Goal: Task Accomplishment & Management: Complete application form

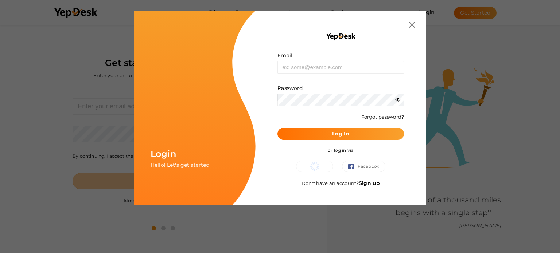
scroll to position [23, 0]
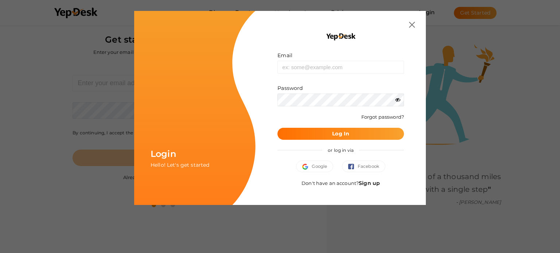
click at [367, 182] on link "Sign up" at bounding box center [369, 183] width 21 height 7
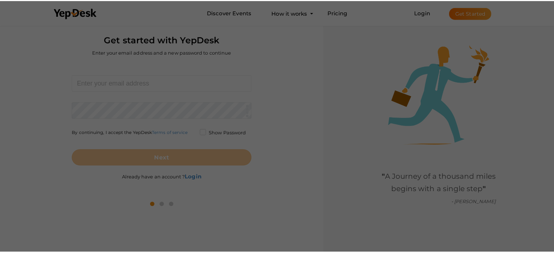
scroll to position [0, 0]
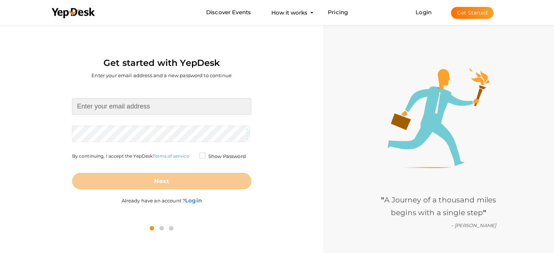
click at [126, 106] on input at bounding box center [161, 106] width 179 height 16
type input "premsingh19kk@gmail.com"
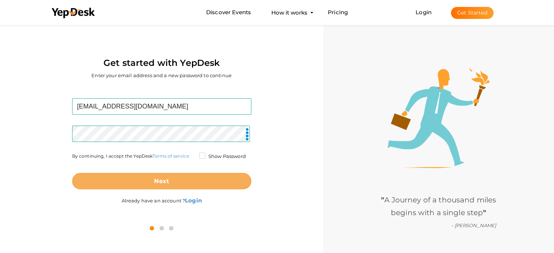
click at [157, 184] on b "Next" at bounding box center [161, 181] width 15 height 7
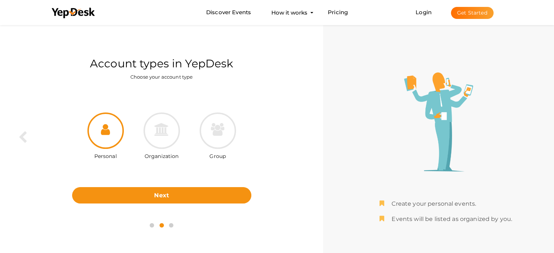
drag, startPoint x: 170, startPoint y: 137, endPoint x: 179, endPoint y: 208, distance: 72.1
click at [170, 136] on div at bounding box center [162, 131] width 36 height 36
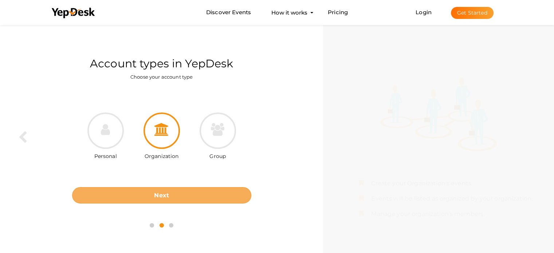
click at [184, 192] on button "Next" at bounding box center [161, 195] width 179 height 16
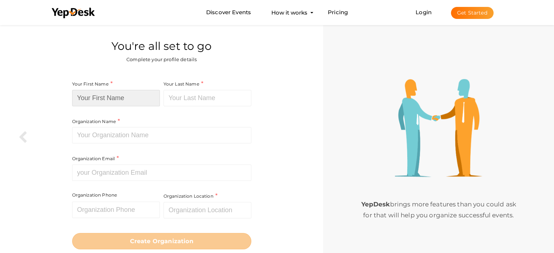
click at [113, 99] on input at bounding box center [116, 98] width 88 height 16
click at [118, 102] on input at bounding box center [116, 98] width 88 height 16
paste input "luxury apartments"
drag, startPoint x: 115, startPoint y: 101, endPoint x: 98, endPoint y: 107, distance: 17.9
click at [97, 101] on input "luxury apartments" at bounding box center [116, 98] width 88 height 16
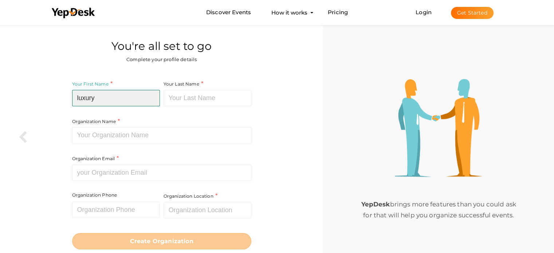
type input "luxury"
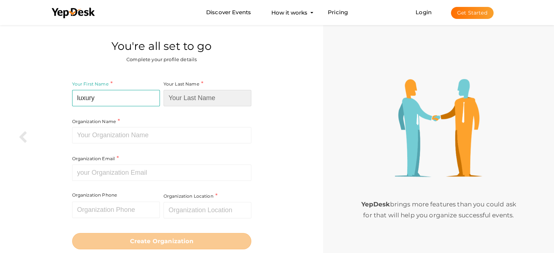
click at [185, 96] on input at bounding box center [208, 98] width 88 height 16
paste input "apartments"
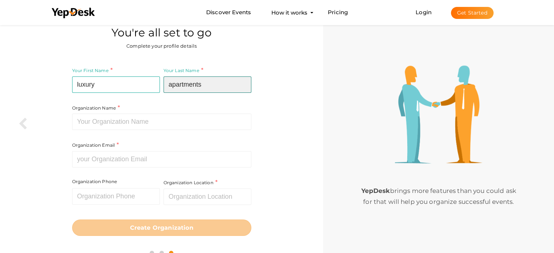
scroll to position [25, 0]
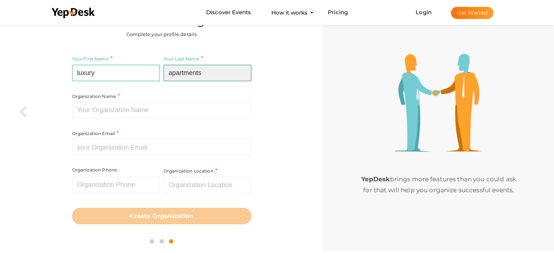
type input "apartments"
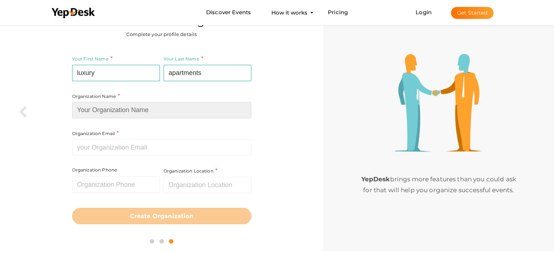
click at [127, 112] on input at bounding box center [161, 110] width 179 height 16
click at [139, 113] on input at bounding box center [161, 110] width 179 height 16
paste input "luxury apartments"
type input "luxury apartments"
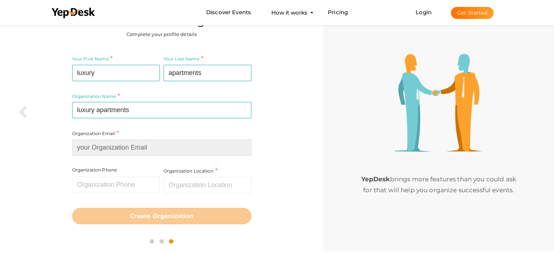
click at [140, 153] on input at bounding box center [161, 148] width 179 height 16
click at [134, 154] on input at bounding box center [161, 148] width 179 height 16
click at [121, 153] on input at bounding box center [161, 148] width 179 height 16
paste input "premsingh19kk@gmail.com"
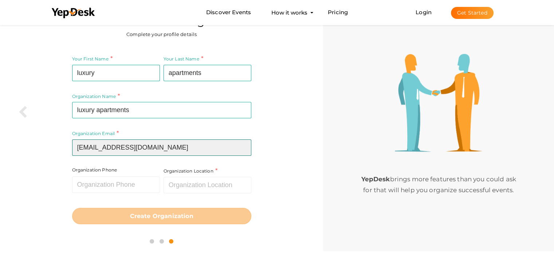
type input "premsingh19kk@gmail.com"
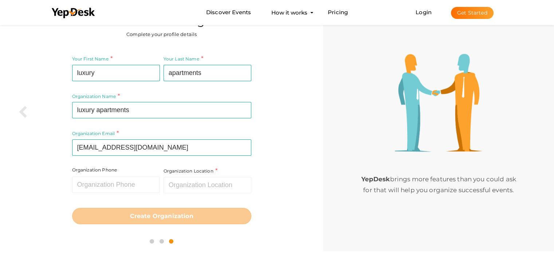
click at [279, 133] on div "Your First Name luxury Required. Must contain letters only. Must be between 2 a…" at bounding box center [161, 140] width 312 height 180
click at [131, 186] on input "text" at bounding box center [116, 185] width 88 height 16
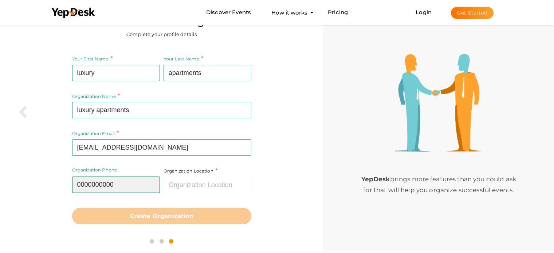
type input "0000000000"
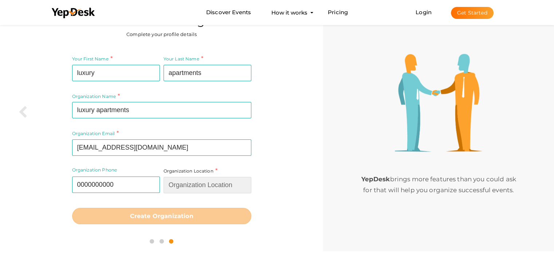
click at [204, 183] on input "text" at bounding box center [208, 185] width 88 height 16
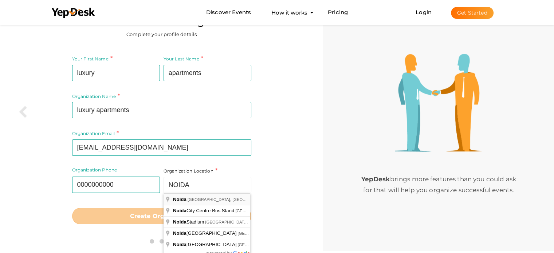
type input "Noida, Uttar Pradesh, India"
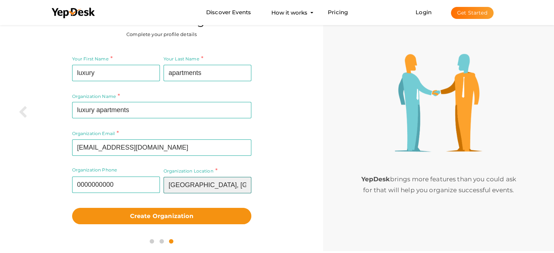
click at [210, 183] on input "Noida, Uttar Pradesh, India" at bounding box center [208, 185] width 88 height 16
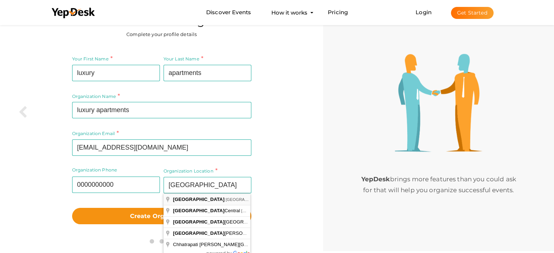
type input "Mumbai, Maharashtra, India"
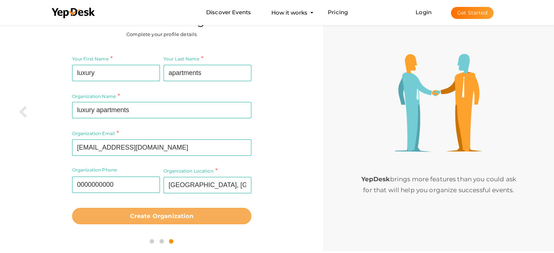
click at [165, 222] on button "Create Organization" at bounding box center [161, 216] width 179 height 16
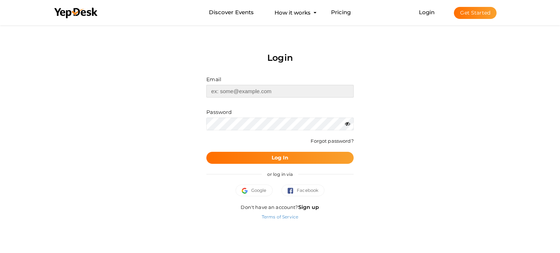
click at [253, 90] on input "text" at bounding box center [279, 91] width 147 height 13
type input "premsingh19kk@gmail.com"
click at [268, 158] on button "Log In" at bounding box center [279, 158] width 147 height 12
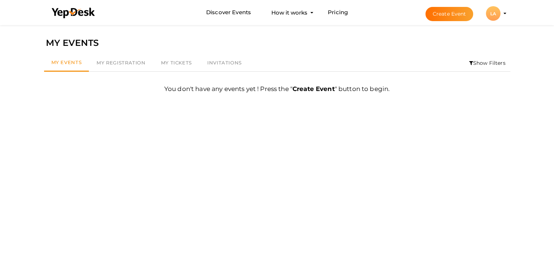
click at [448, 13] on button "Create Event" at bounding box center [450, 14] width 48 height 14
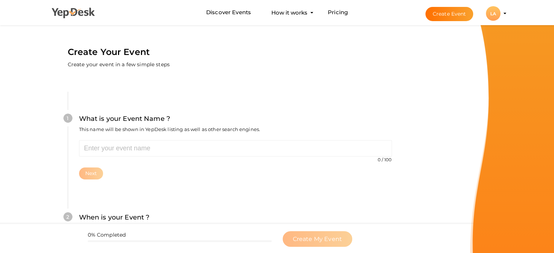
click at [52, 15] on icon at bounding box center [74, 13] width 44 height 11
